Goal: Transaction & Acquisition: Purchase product/service

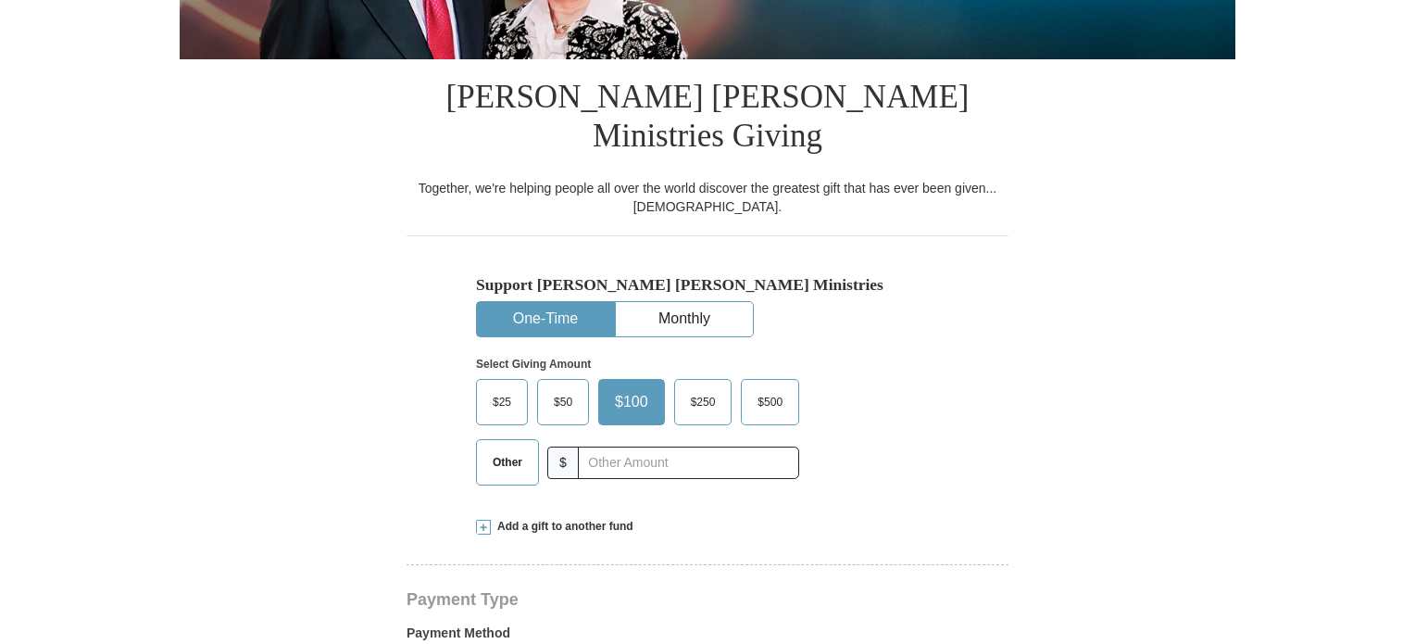
select select "[GEOGRAPHIC_DATA]"
click at [514, 448] on span "Other" at bounding box center [507, 462] width 48 height 28
click at [0, 0] on input "Other" at bounding box center [0, 0] width 0 height 0
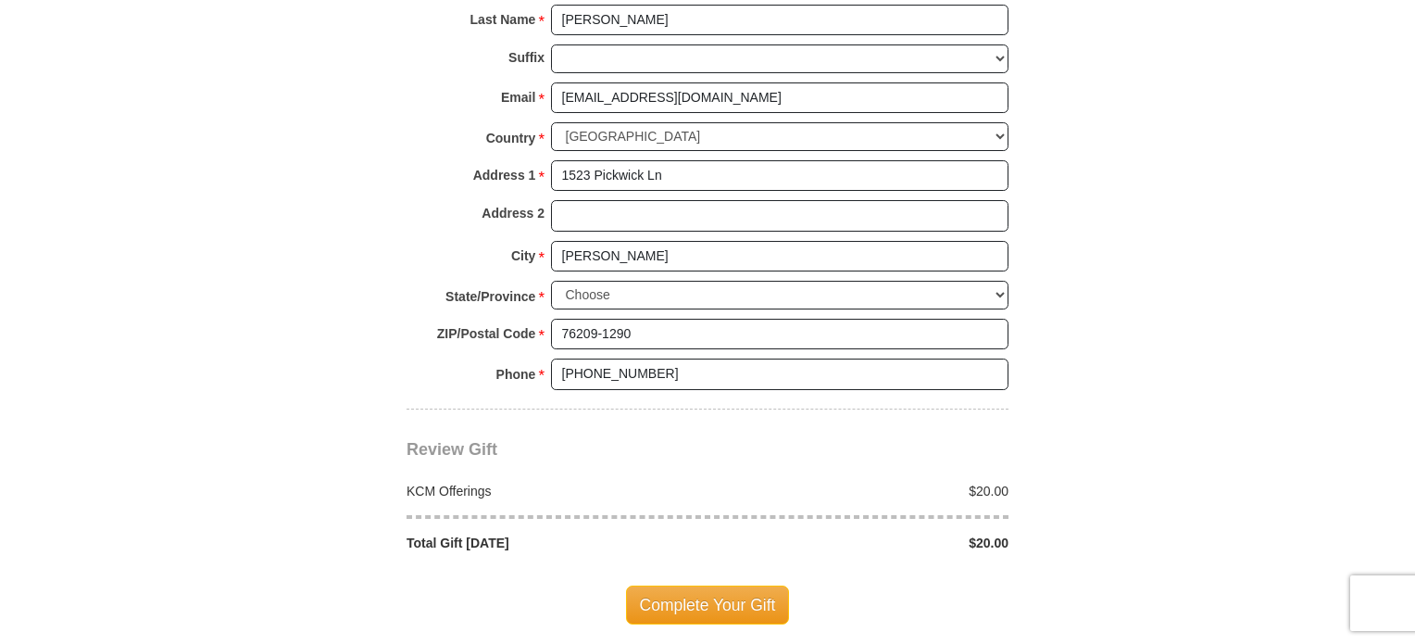
scroll to position [1389, 0]
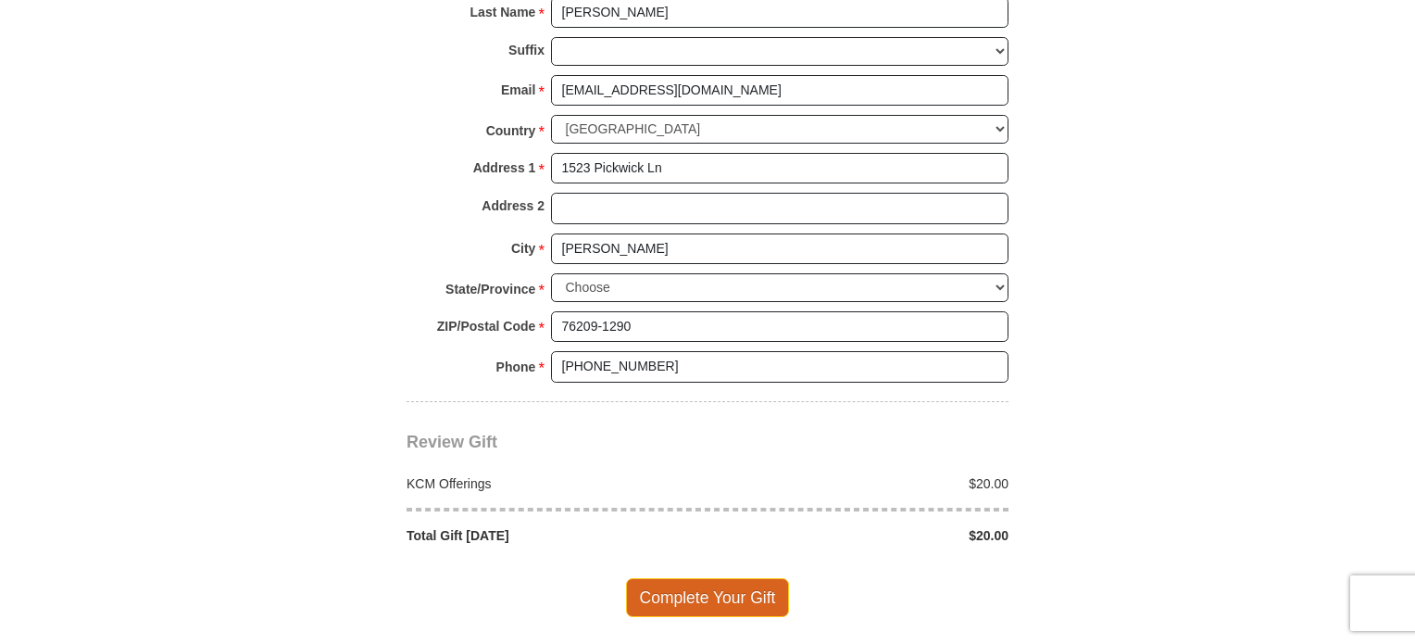
type input "20.00"
click at [710, 578] on span "Complete Your Gift" at bounding box center [708, 597] width 164 height 39
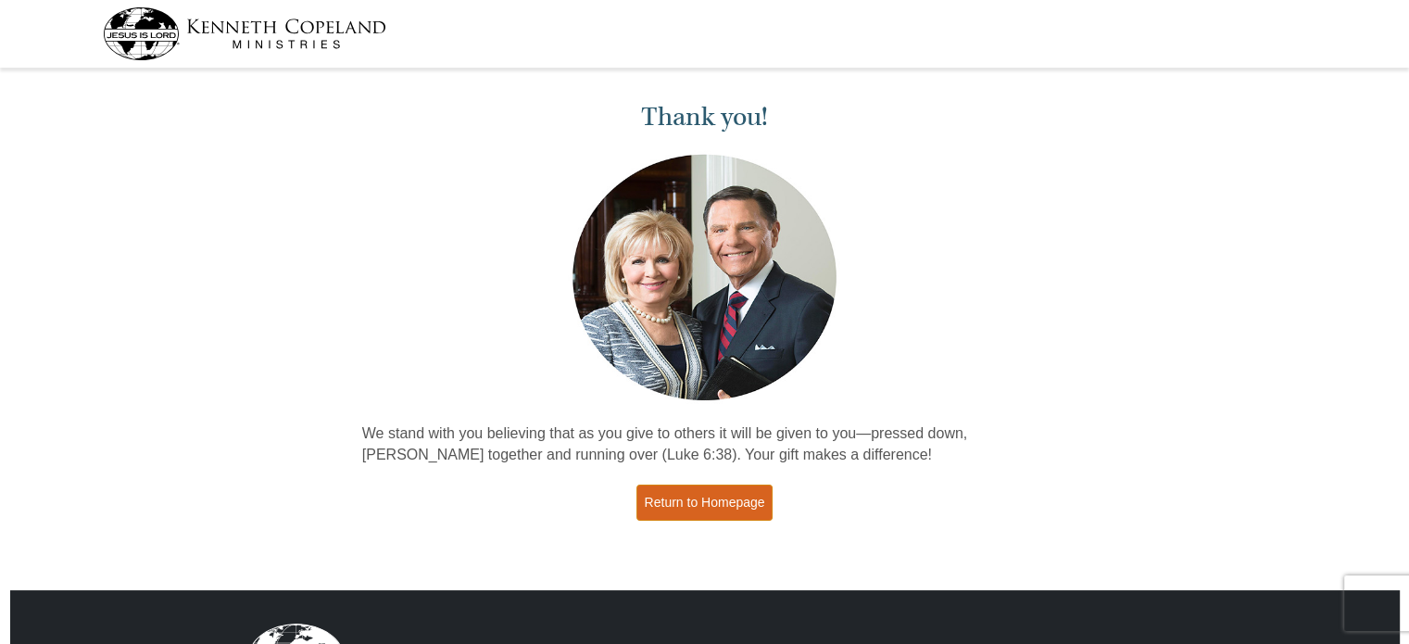
click at [719, 508] on link "Return to Homepage" at bounding box center [704, 502] width 137 height 36
